Goal: Transaction & Acquisition: Purchase product/service

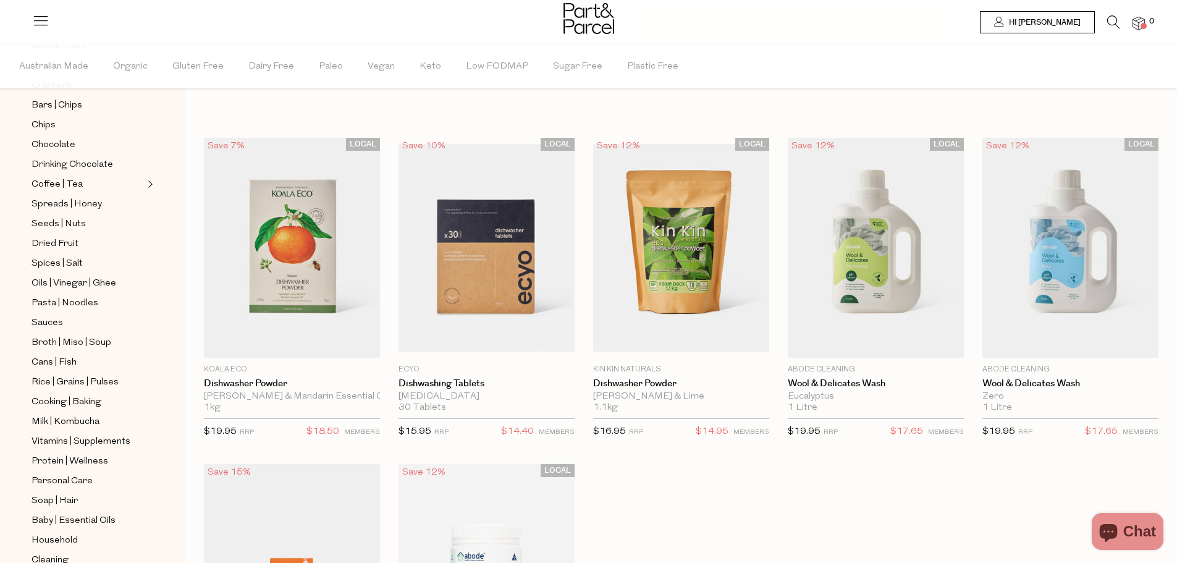
scroll to position [324, 0]
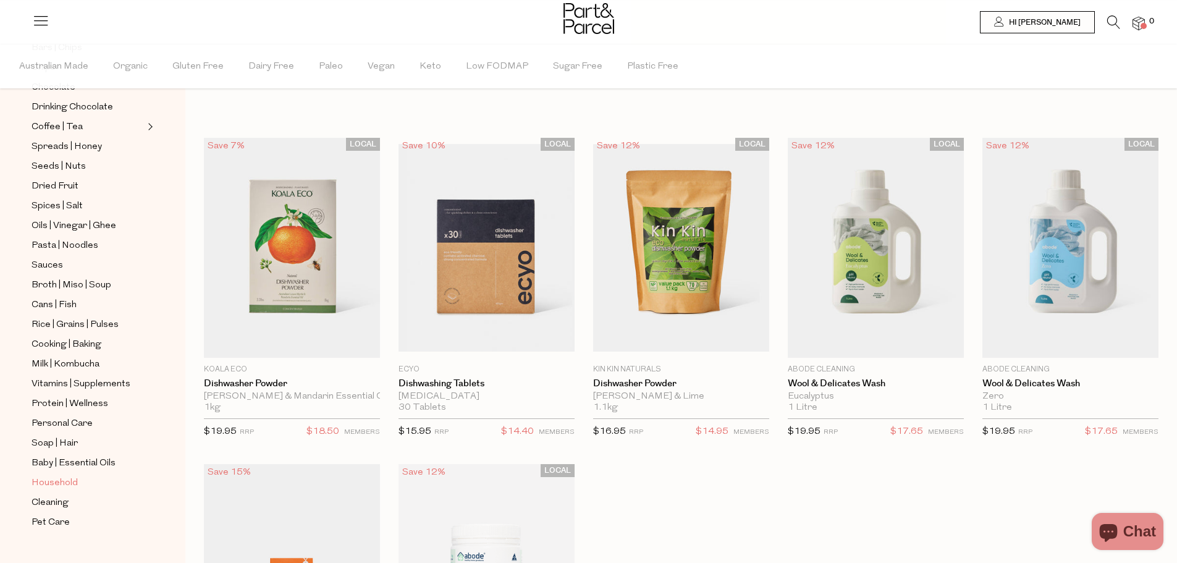
click at [67, 476] on span "Household" at bounding box center [55, 483] width 46 height 15
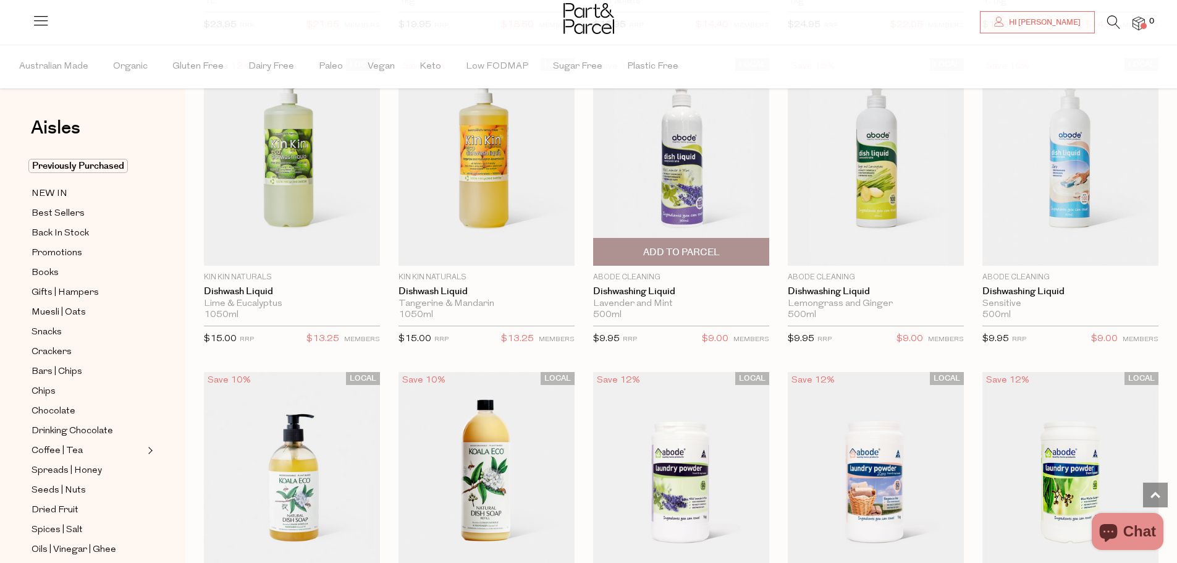
scroll to position [1975, 0]
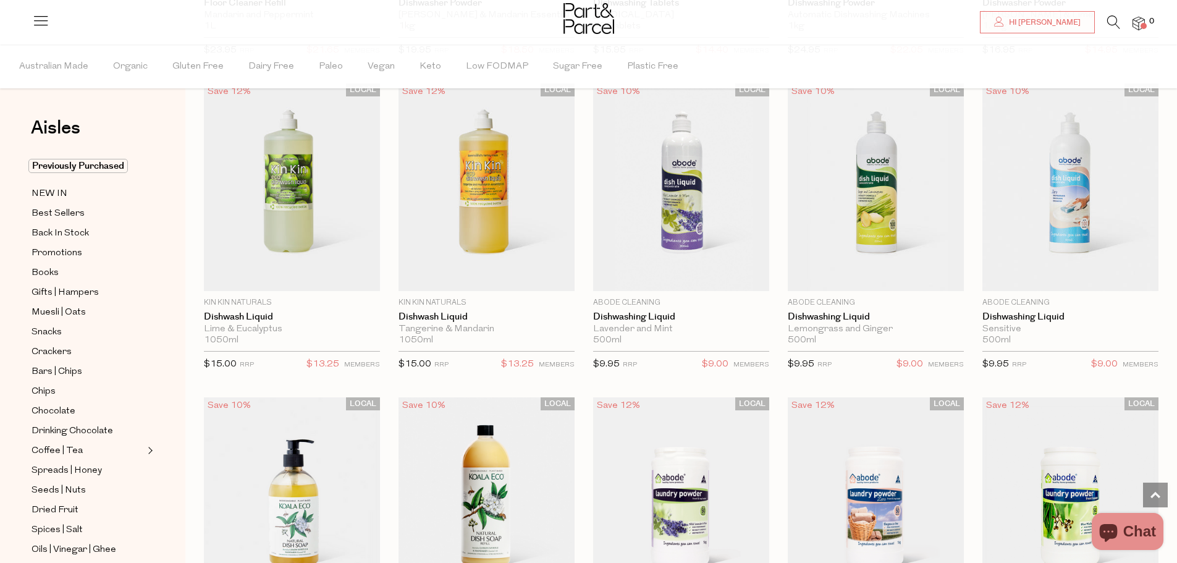
click at [1110, 22] on icon at bounding box center [1113, 22] width 13 height 14
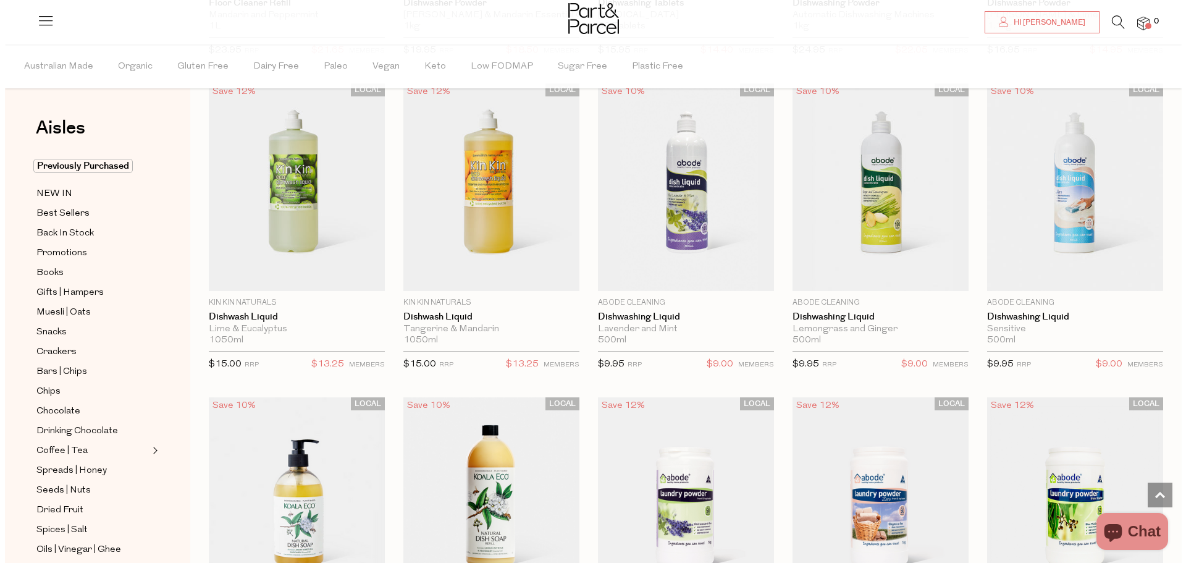
scroll to position [1987, 0]
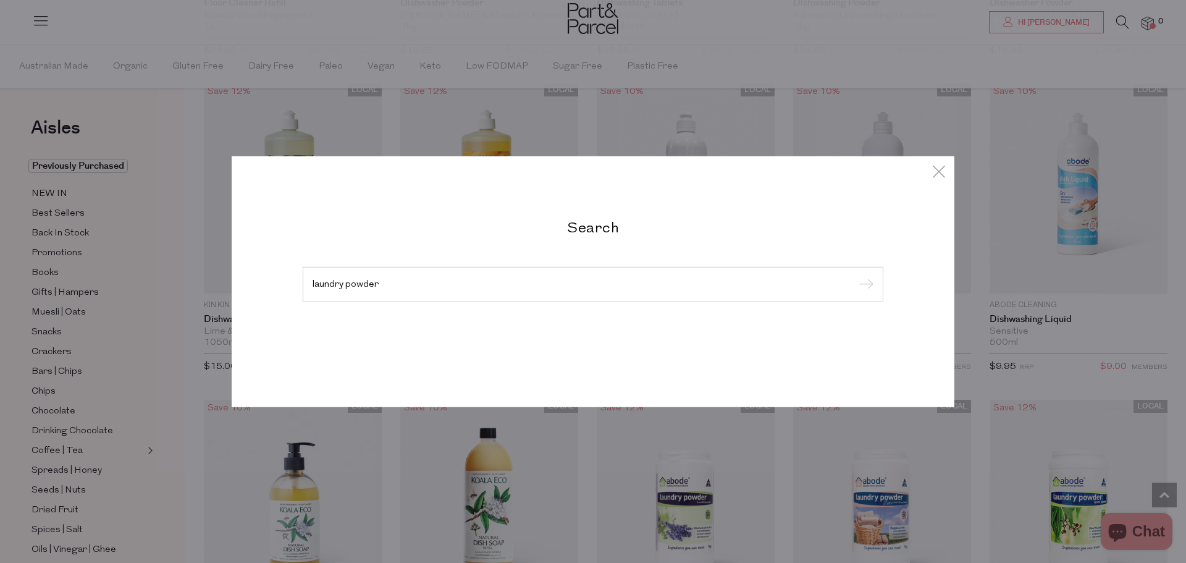
type input "laundry powder"
click at [855, 276] on input "submit" at bounding box center [864, 285] width 19 height 19
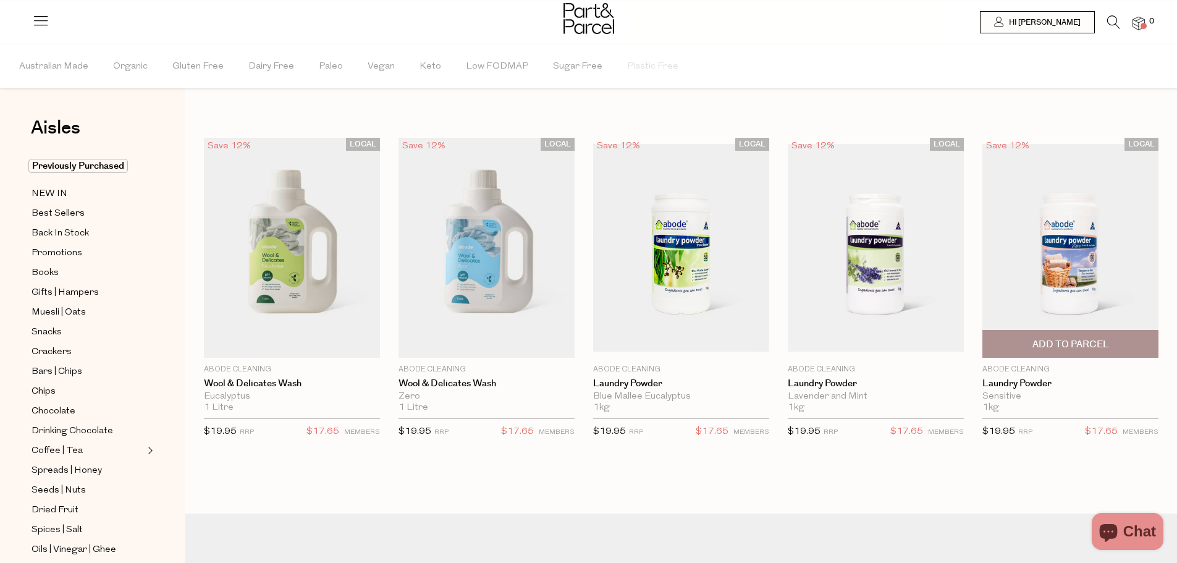
click at [1105, 229] on img at bounding box center [1070, 248] width 176 height 208
